Goal: Information Seeking & Learning: Understand process/instructions

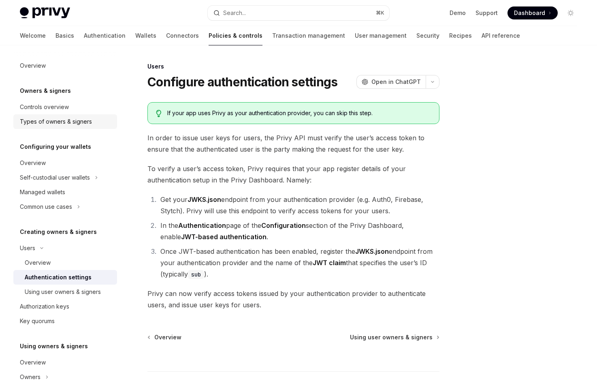
click at [79, 125] on div "Types of owners & signers" at bounding box center [56, 122] width 72 height 10
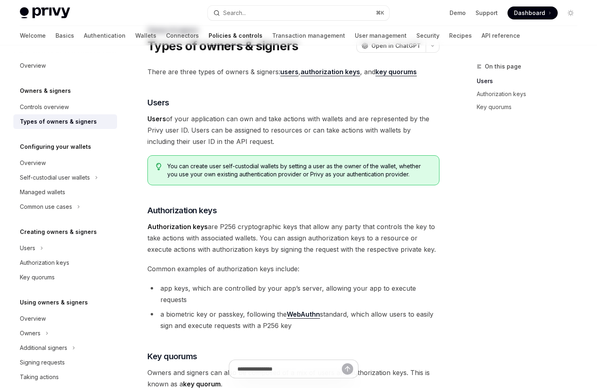
scroll to position [37, 0]
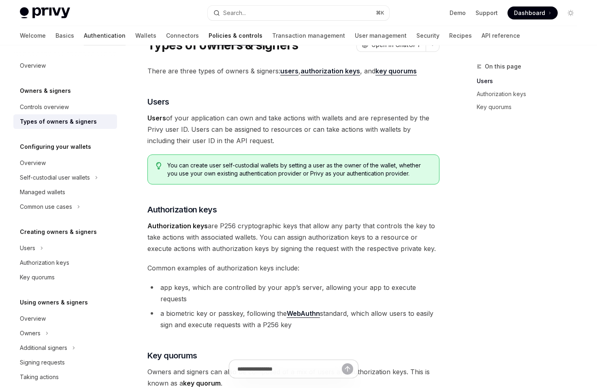
click at [84, 38] on link "Authentication" at bounding box center [105, 35] width 42 height 19
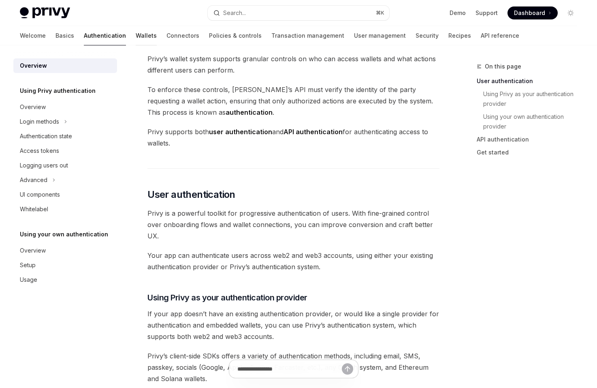
click at [136, 38] on link "Wallets" at bounding box center [146, 35] width 21 height 19
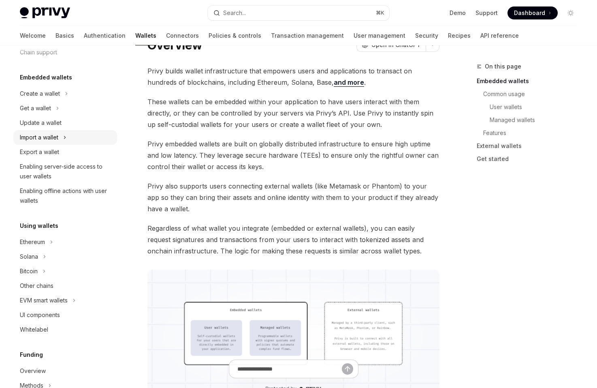
scroll to position [33, 0]
click at [88, 189] on div "Enabling offline actions with user wallets" at bounding box center [66, 194] width 92 height 19
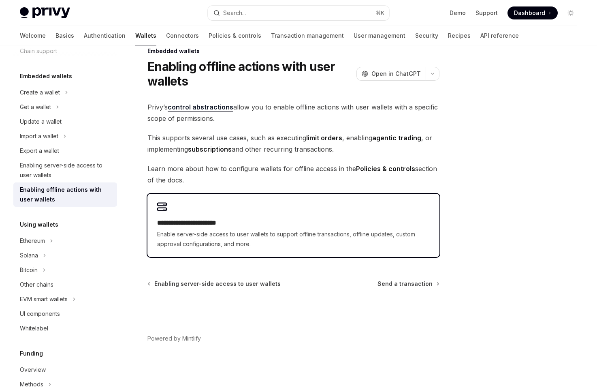
click at [172, 223] on h2 "**********" at bounding box center [293, 223] width 273 height 10
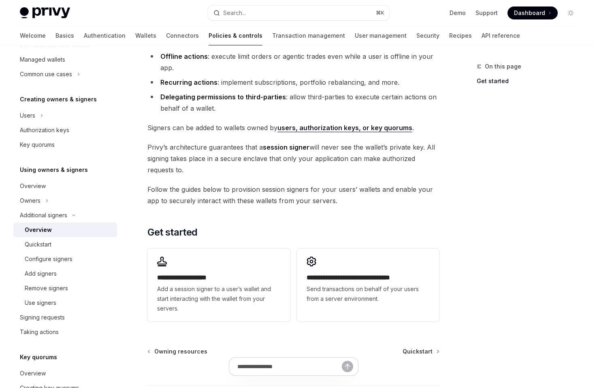
scroll to position [98, 0]
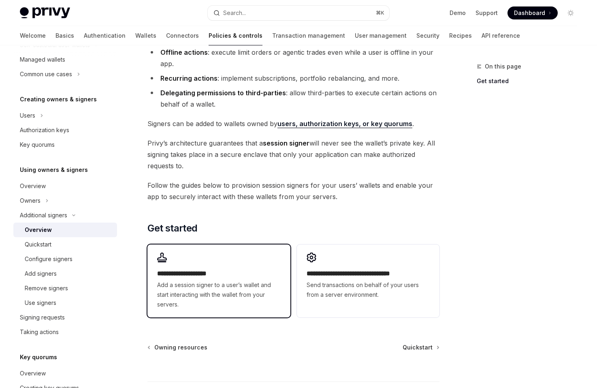
click at [265, 284] on span "Add a session signer to a user’s wallet and start interacting with the wallet f…" at bounding box center [218, 294] width 123 height 29
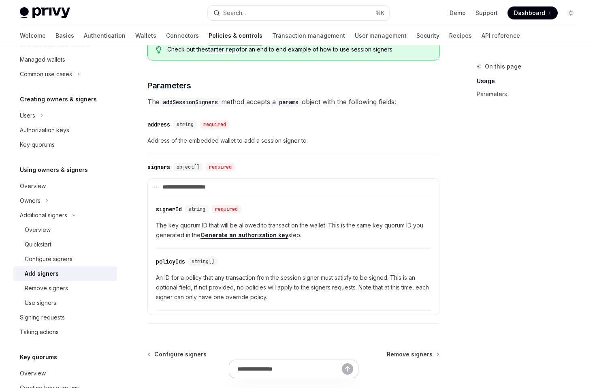
scroll to position [280, 0]
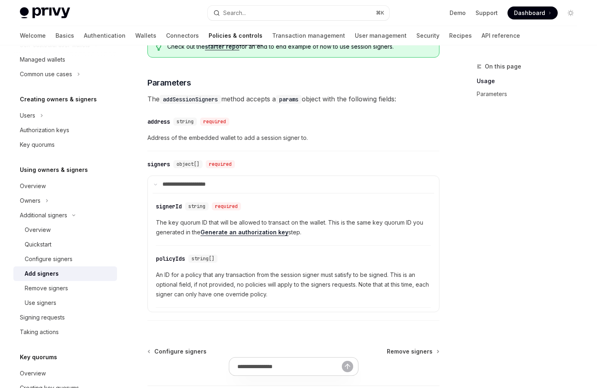
drag, startPoint x: 304, startPoint y: 235, endPoint x: 304, endPoint y: 218, distance: 17.8
click at [304, 218] on div "​ signerId string required The key quorum ID that will be allowed to transact o…" at bounding box center [293, 221] width 275 height 48
click at [306, 226] on span "The key quorum ID that will be allowed to transact on the wallet. This is the s…" at bounding box center [293, 227] width 275 height 19
drag, startPoint x: 309, startPoint y: 233, endPoint x: 307, endPoint y: 218, distance: 15.2
click at [307, 218] on div "​ signerId string required The key quorum ID that will be allowed to transact o…" at bounding box center [293, 221] width 275 height 48
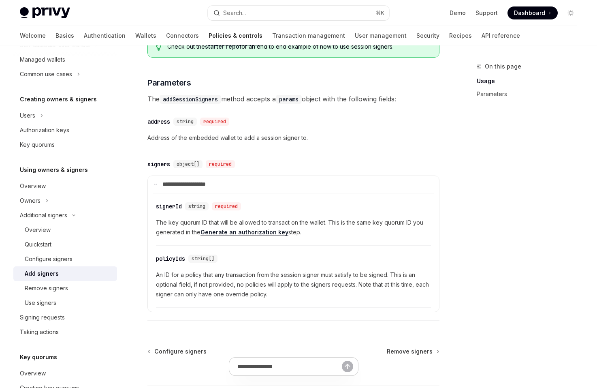
click at [307, 218] on div "​ signerId string required The key quorum ID that will be allowed to transact o…" at bounding box center [293, 221] width 275 height 48
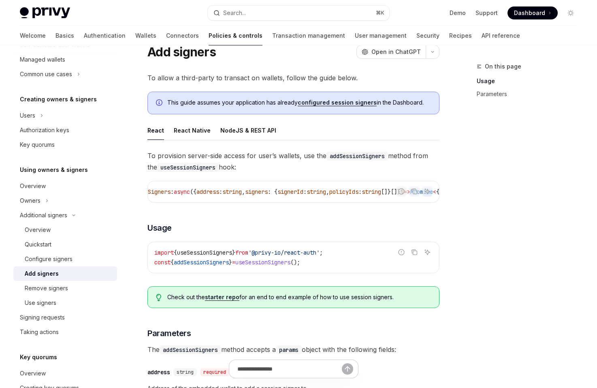
scroll to position [26, 0]
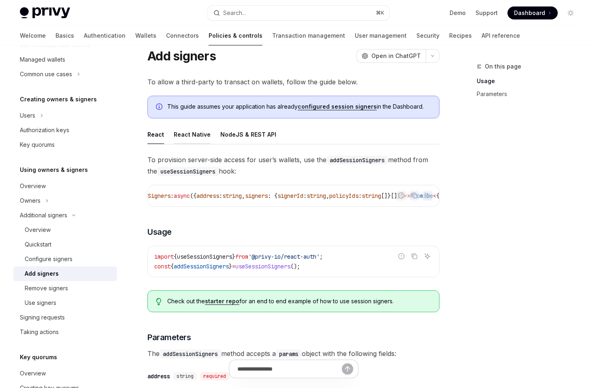
click at [190, 139] on button "React Native" at bounding box center [192, 134] width 37 height 19
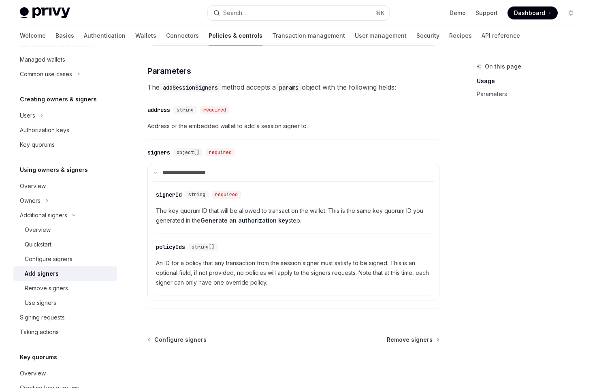
scroll to position [264, 0]
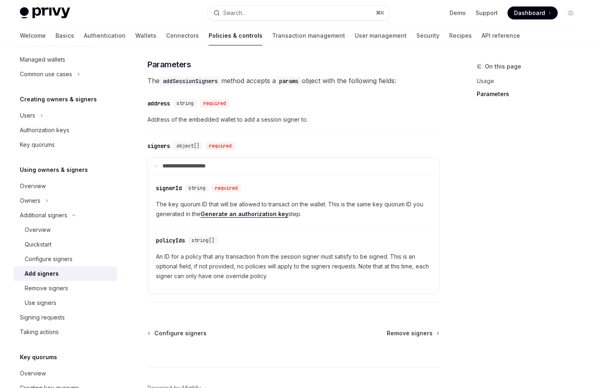
click at [290, 85] on code "params" at bounding box center [289, 81] width 26 height 9
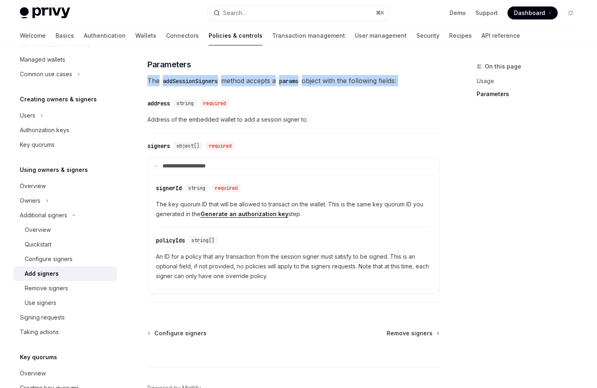
click at [290, 85] on code "params" at bounding box center [289, 81] width 26 height 9
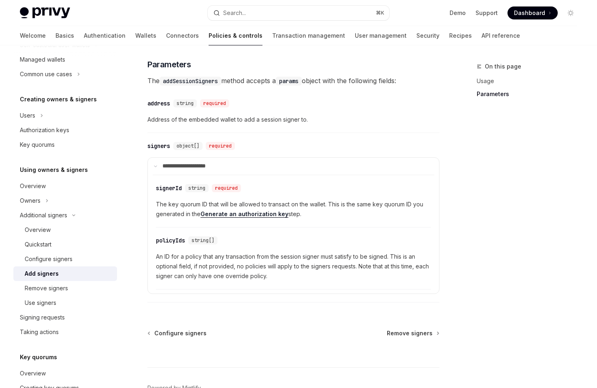
click at [284, 124] on span "Address of the embedded wallet to add a session signer to." at bounding box center [293, 120] width 292 height 10
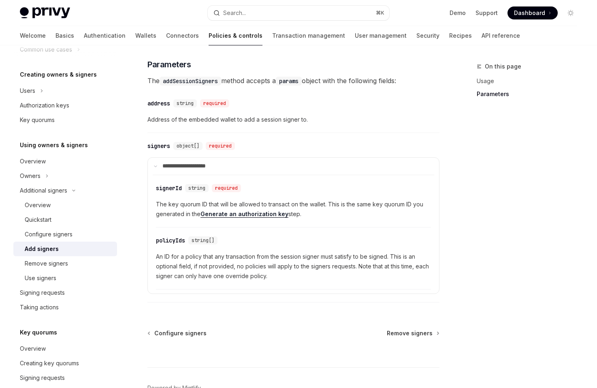
scroll to position [158, 0]
click at [100, 269] on link "Remove signers" at bounding box center [65, 263] width 104 height 15
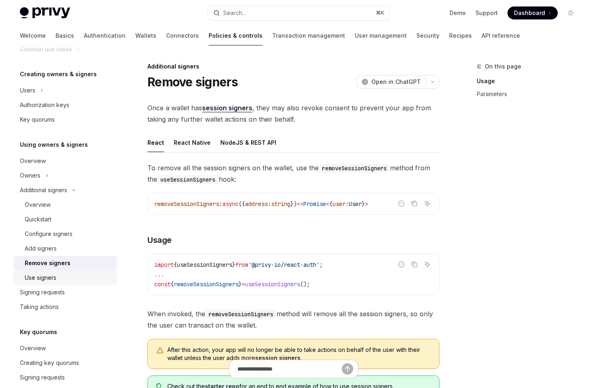
click at [99, 277] on div "Use signers" at bounding box center [69, 278] width 88 height 10
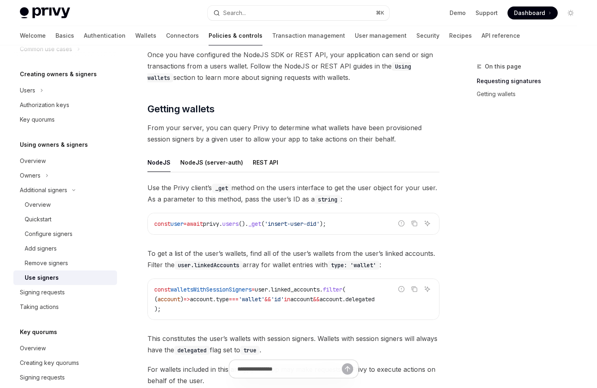
scroll to position [213, 0]
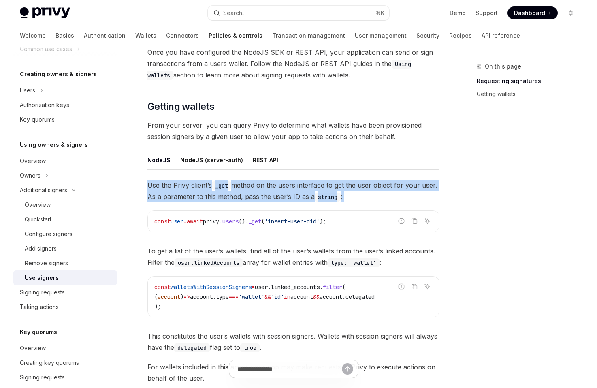
drag, startPoint x: 142, startPoint y: 179, endPoint x: 142, endPoint y: 205, distance: 25.9
click at [142, 205] on div "Additional signers Use signers OpenAI Open in ChatGPT OpenAI Open in ChatGPT On…" at bounding box center [217, 182] width 447 height 666
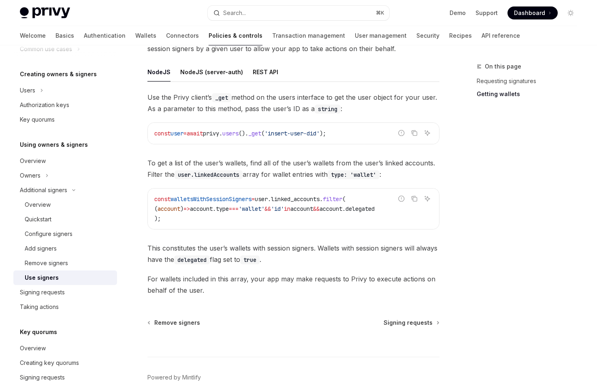
scroll to position [313, 0]
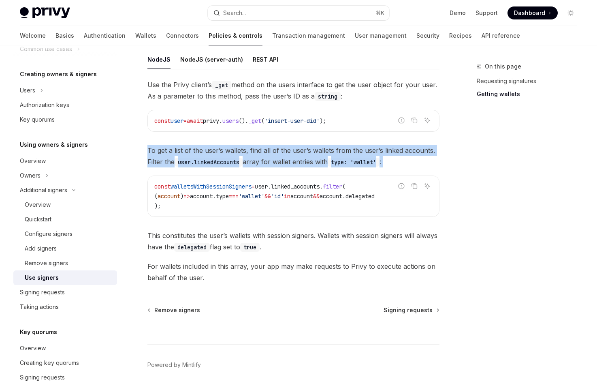
drag, startPoint x: 141, startPoint y: 149, endPoint x: 141, endPoint y: 174, distance: 24.3
click at [141, 174] on div "Additional signers Use signers OpenAI Open in ChatGPT OpenAI Open in ChatGPT On…" at bounding box center [217, 81] width 447 height 666
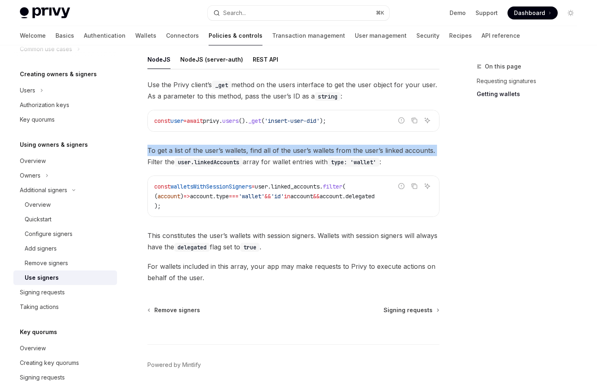
drag, startPoint x: 147, startPoint y: 164, endPoint x: 143, endPoint y: 155, distance: 9.8
click at [143, 155] on div "Additional signers Use signers OpenAI Open in ChatGPT OpenAI Open in ChatGPT On…" at bounding box center [217, 81] width 447 height 666
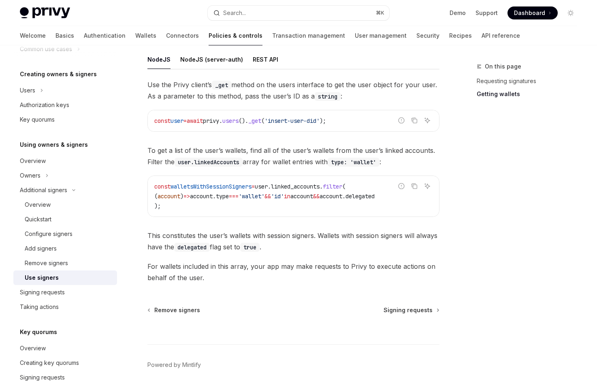
click at [143, 156] on div "Additional signers Use signers OpenAI Open in ChatGPT OpenAI Open in ChatGPT On…" at bounding box center [217, 81] width 447 height 666
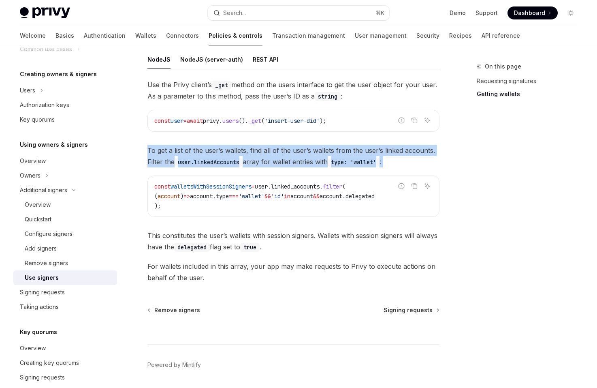
drag, startPoint x: 143, startPoint y: 148, endPoint x: 144, endPoint y: 176, distance: 28.0
click at [144, 176] on div "Additional signers Use signers OpenAI Open in ChatGPT OpenAI Open in ChatGPT On…" at bounding box center [217, 81] width 447 height 666
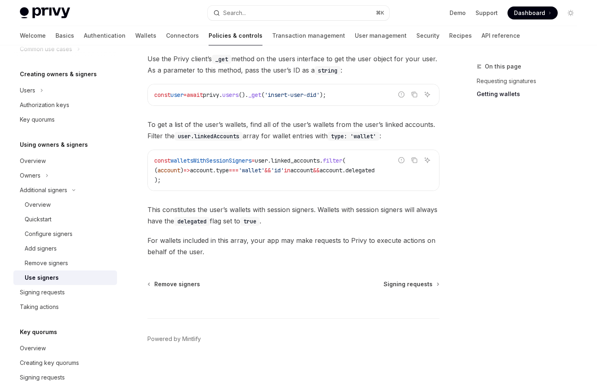
scroll to position [343, 0]
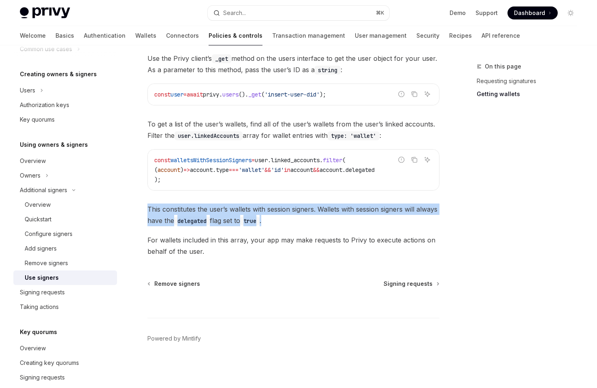
drag, startPoint x: 285, startPoint y: 220, endPoint x: 281, endPoint y: 201, distance: 19.6
click at [281, 201] on div "Use the Privy client’s _get method on the users interface to get the user objec…" at bounding box center [293, 155] width 292 height 204
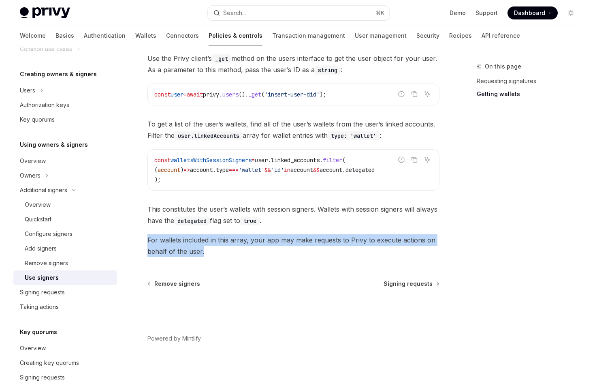
drag, startPoint x: 271, startPoint y: 249, endPoint x: 273, endPoint y: 231, distance: 18.3
click at [273, 231] on div "Use the Privy client’s _get method on the users interface to get the user objec…" at bounding box center [293, 155] width 292 height 204
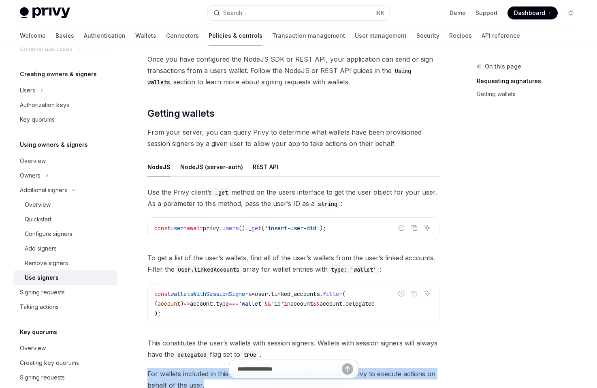
scroll to position [196, 0]
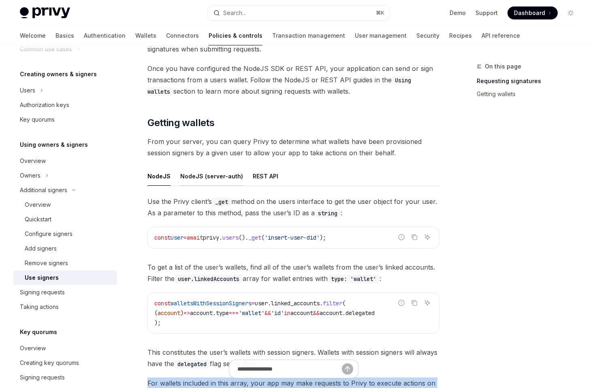
click at [226, 179] on button "NodeJS (server-auth)" at bounding box center [211, 175] width 63 height 19
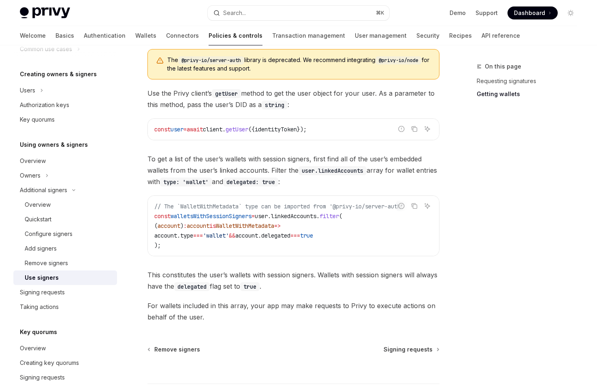
scroll to position [351, 0]
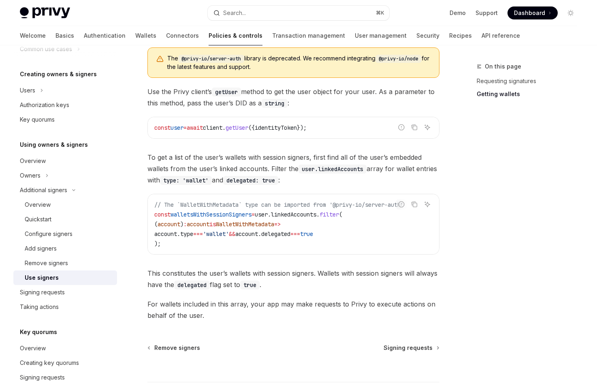
click at [243, 162] on span "To get a list of the user’s wallets with session signers, first find all of the…" at bounding box center [293, 169] width 292 height 34
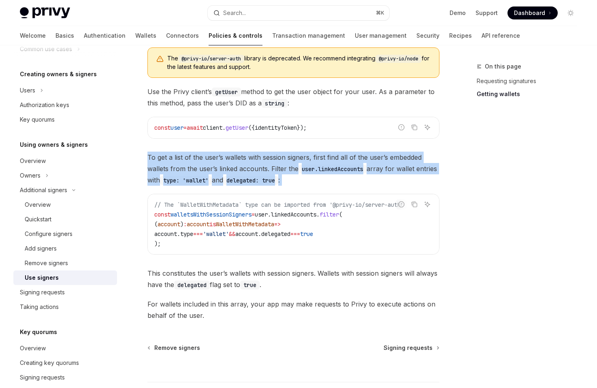
click at [258, 181] on code "delegated: true" at bounding box center [250, 180] width 55 height 9
drag, startPoint x: 260, startPoint y: 187, endPoint x: 243, endPoint y: 149, distance: 42.4
click at [243, 149] on div "The @privy-io/server-auth library is deprecated. We recommend integrating @priv…" at bounding box center [293, 181] width 292 height 280
drag, startPoint x: 243, startPoint y: 149, endPoint x: 294, endPoint y: 191, distance: 66.4
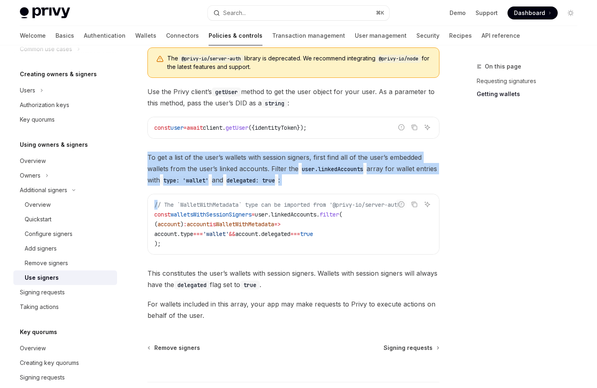
click at [294, 191] on div "The @privy-io/server-auth library is deprecated. We recommend integrating @priv…" at bounding box center [293, 181] width 292 height 280
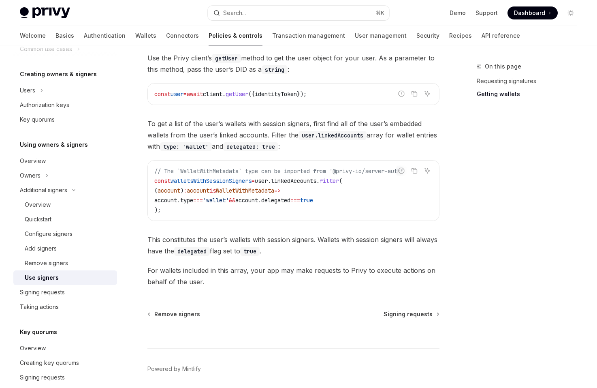
scroll to position [403, 0]
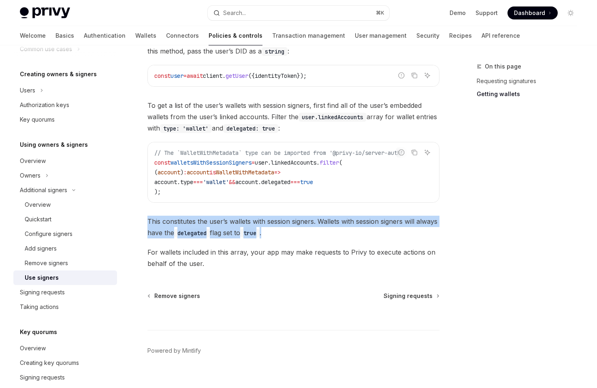
drag, startPoint x: 289, startPoint y: 233, endPoint x: 288, endPoint y: 213, distance: 19.5
click at [288, 213] on div "The @privy-io/server-auth library is deprecated. We recommend integrating @priv…" at bounding box center [293, 129] width 292 height 280
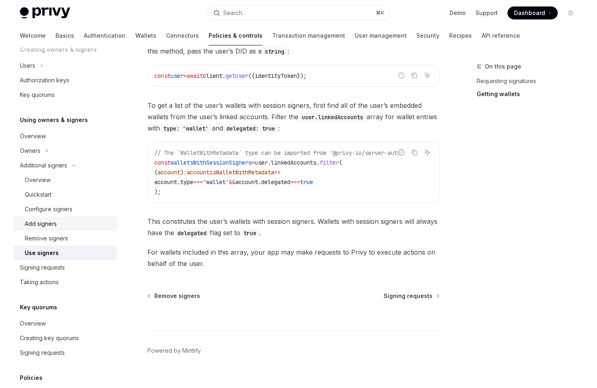
scroll to position [168, 0]
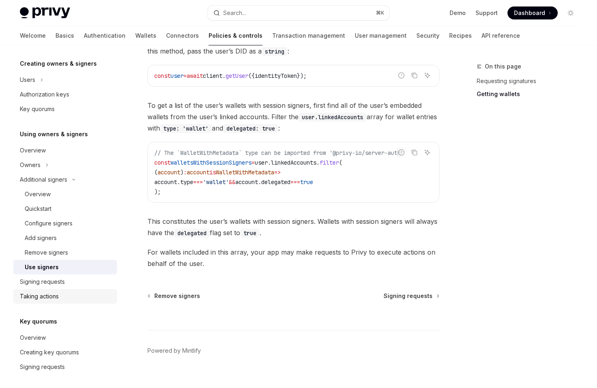
click at [77, 292] on div "Taking actions" at bounding box center [66, 296] width 92 height 10
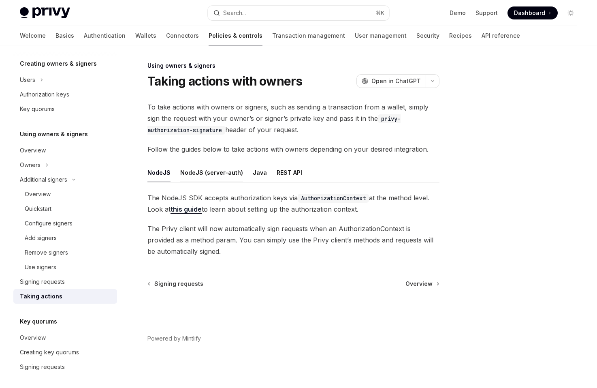
click at [181, 177] on button "NodeJS (server-auth)" at bounding box center [211, 172] width 63 height 19
type textarea "*"
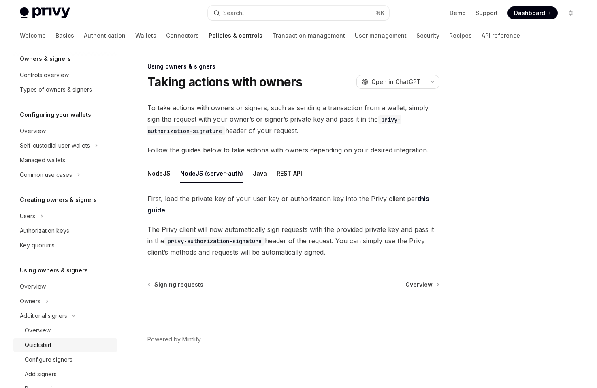
scroll to position [8, 0]
